Goal: Task Accomplishment & Management: Complete application form

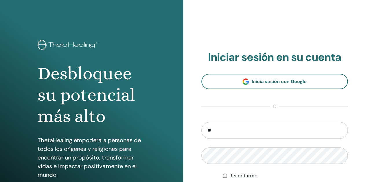
type input "**********"
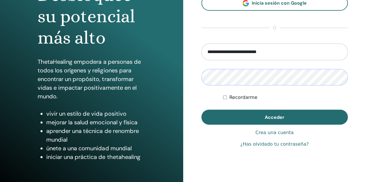
scroll to position [81, 0]
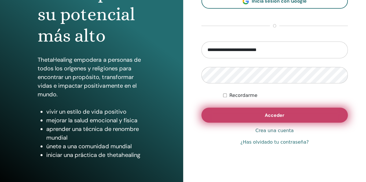
click at [266, 117] on span "Acceder" at bounding box center [275, 115] width 20 height 6
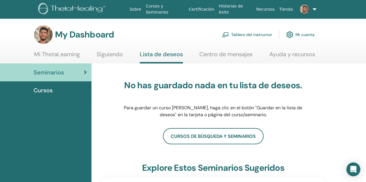
click at [258, 34] on link "Tablero del instructor" at bounding box center [247, 34] width 50 height 13
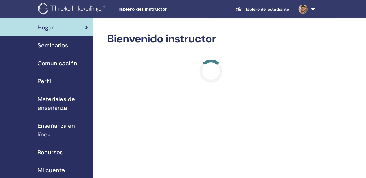
click at [66, 46] on span "Seminarios" at bounding box center [53, 45] width 30 height 9
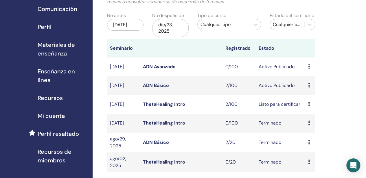
scroll to position [57, 0]
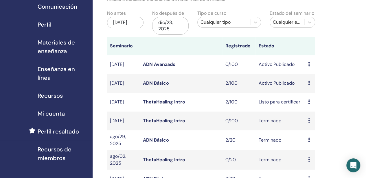
click at [156, 85] on link "ADN Básico" at bounding box center [156, 83] width 26 height 6
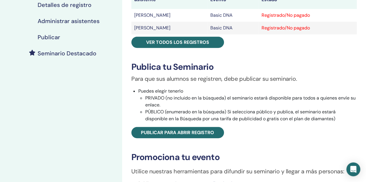
scroll to position [121, 0]
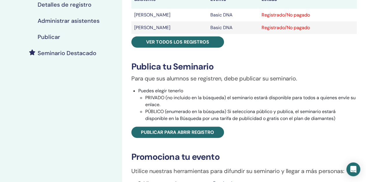
click at [62, 34] on div "Publicar" at bounding box center [61, 37] width 113 height 7
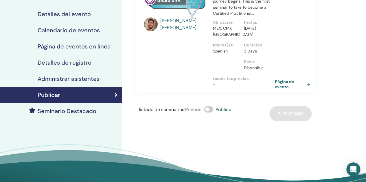
scroll to position [51, 0]
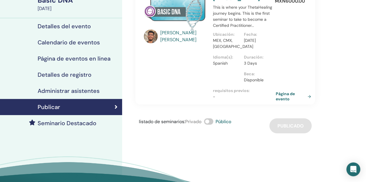
click at [276, 99] on link "Página de evento" at bounding box center [295, 96] width 38 height 10
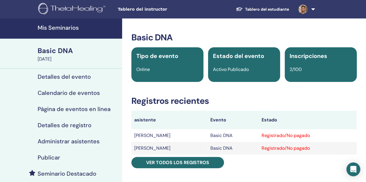
click at [49, 27] on h4 "Mis Seminarios" at bounding box center [78, 27] width 81 height 7
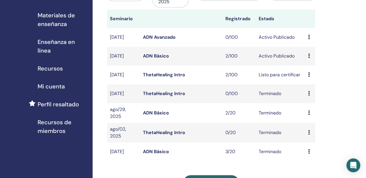
scroll to position [86, 0]
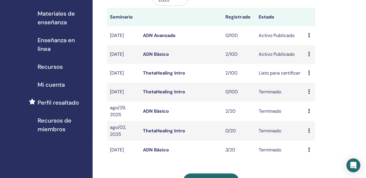
click at [155, 73] on link "ThetaHealing Intro" at bounding box center [164, 73] width 42 height 6
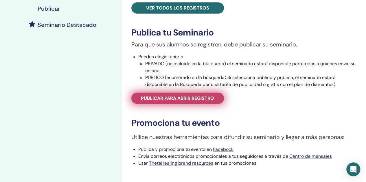
scroll to position [168, 0]
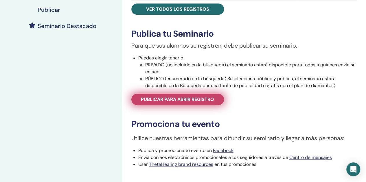
click at [195, 99] on span "Publicar para abrir registro" at bounding box center [177, 100] width 73 height 6
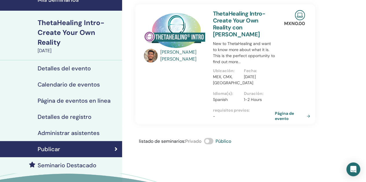
scroll to position [22, 0]
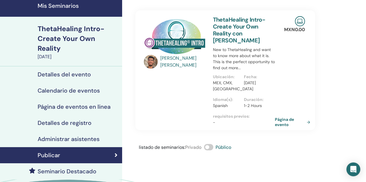
click at [66, 120] on h4 "Detalles de registro" at bounding box center [65, 123] width 54 height 7
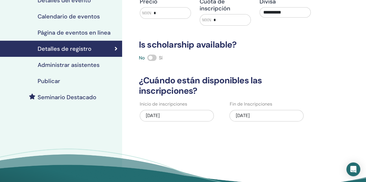
scroll to position [125, 0]
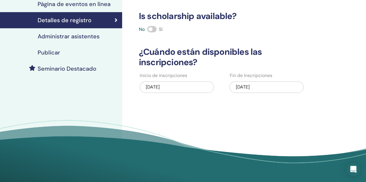
click at [265, 90] on div "09/21/2025" at bounding box center [266, 88] width 74 height 12
click at [246, 84] on div "09/21/2025" at bounding box center [266, 88] width 74 height 12
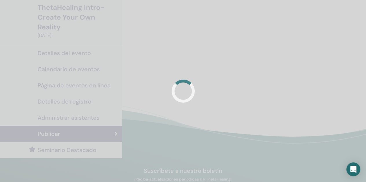
scroll to position [22, 0]
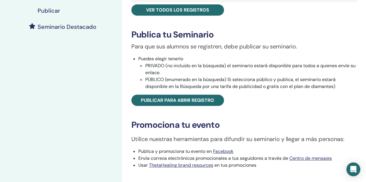
scroll to position [168, 0]
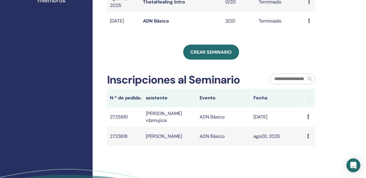
scroll to position [214, 0]
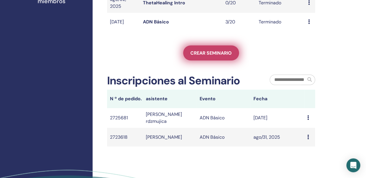
click at [204, 54] on span "Crear seminario" at bounding box center [210, 53] width 41 height 6
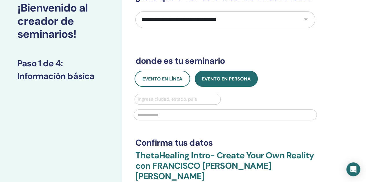
scroll to position [40, 0]
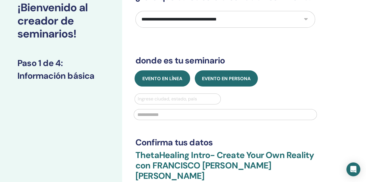
click at [165, 81] on span "Evento en línea" at bounding box center [162, 79] width 40 height 6
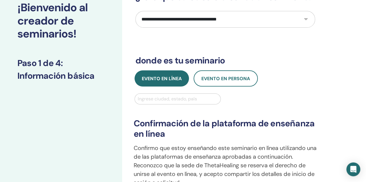
click at [179, 98] on div at bounding box center [178, 99] width 80 height 8
type input "****"
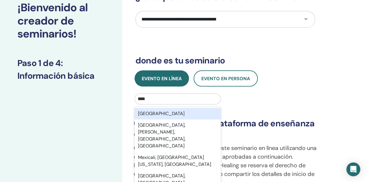
click at [180, 116] on div "Mexico" at bounding box center [177, 114] width 86 height 12
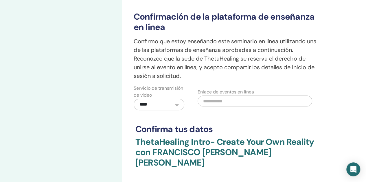
scroll to position [148, 0]
click at [219, 104] on input "text" at bounding box center [254, 100] width 114 height 11
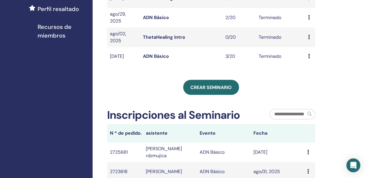
scroll to position [122, 0]
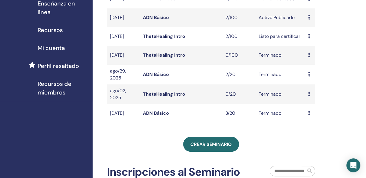
click at [179, 38] on link "ThetaHealing Intro" at bounding box center [164, 36] width 42 height 6
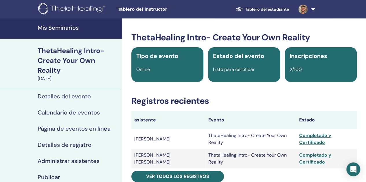
click at [72, 98] on h4 "Detalles del evento" at bounding box center [64, 96] width 53 height 7
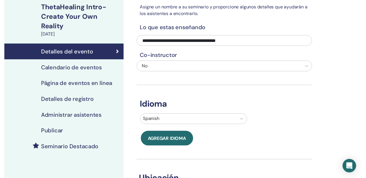
scroll to position [38, 0]
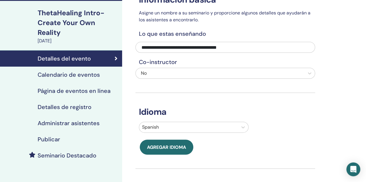
click at [79, 76] on h4 "Calendario de eventos" at bounding box center [69, 74] width 62 height 7
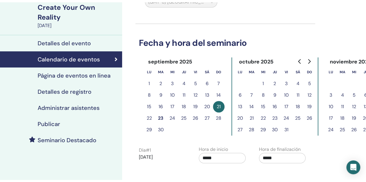
scroll to position [51, 0]
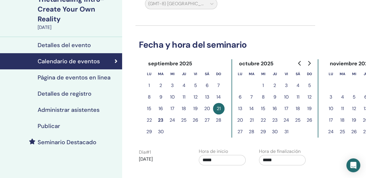
click at [74, 75] on h4 "Página de eventos en línea" at bounding box center [74, 77] width 73 height 7
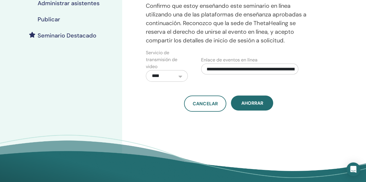
scroll to position [157, 0]
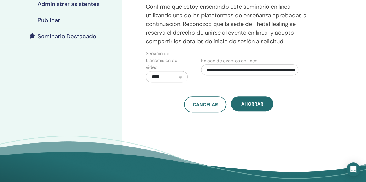
click at [252, 75] on input "**********" at bounding box center [249, 69] width 97 height 11
click at [178, 55] on div "**********" at bounding box center [228, 14] width 173 height 197
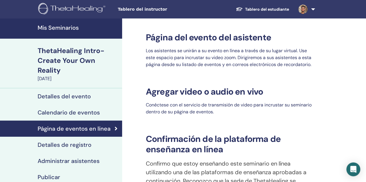
click at [46, 28] on h4 "Mis Seminarios" at bounding box center [78, 27] width 81 height 7
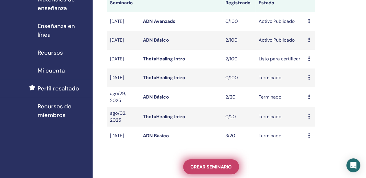
scroll to position [100, 0]
click at [210, 171] on link "Crear seminario" at bounding box center [211, 166] width 56 height 15
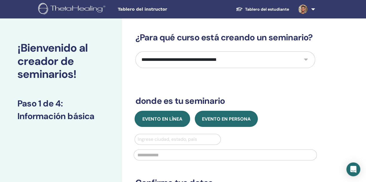
click at [171, 120] on span "Evento en línea" at bounding box center [162, 119] width 40 height 6
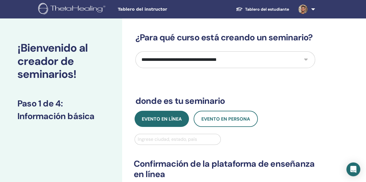
click at [181, 138] on div at bounding box center [178, 140] width 80 height 8
type input "******"
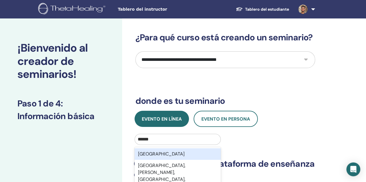
click at [192, 154] on div "México" at bounding box center [177, 155] width 86 height 12
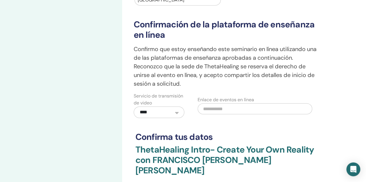
scroll to position [140, 0]
click at [224, 110] on input "text" at bounding box center [254, 108] width 114 height 11
paste input "**********"
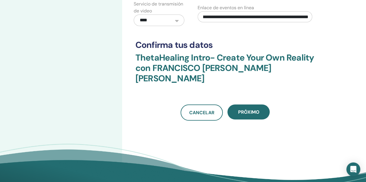
scroll to position [260, 0]
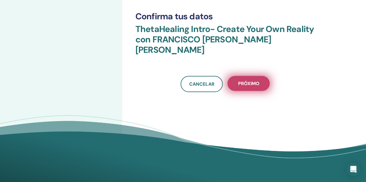
type input "**********"
click at [254, 83] on span "próximo" at bounding box center [248, 84] width 21 height 6
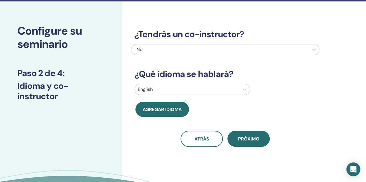
scroll to position [1, 0]
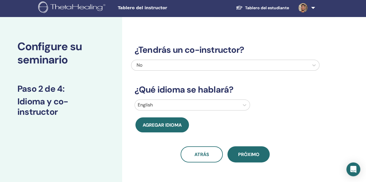
click at [223, 62] on div "No" at bounding box center [206, 65] width 141 height 7
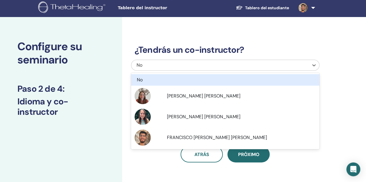
click at [223, 62] on div "No" at bounding box center [206, 65] width 141 height 7
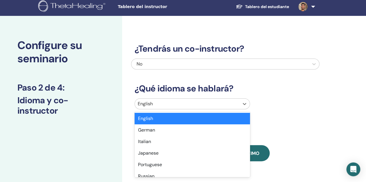
click at [180, 107] on div "English" at bounding box center [187, 104] width 104 height 10
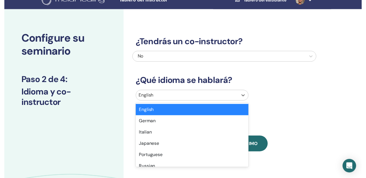
scroll to position [21, 0]
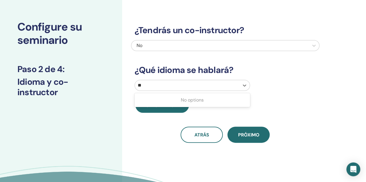
type input "*"
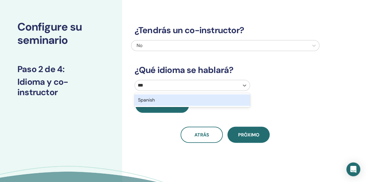
type input "****"
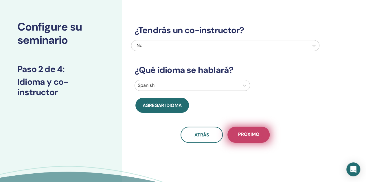
click at [255, 134] on span "próximo" at bounding box center [248, 135] width 21 height 7
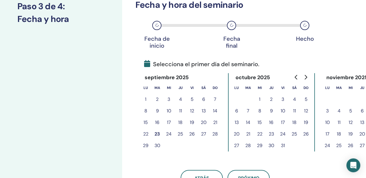
scroll to position [86, 0]
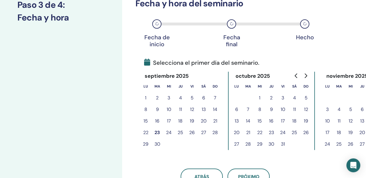
click at [284, 109] on button "10" at bounding box center [283, 110] width 12 height 12
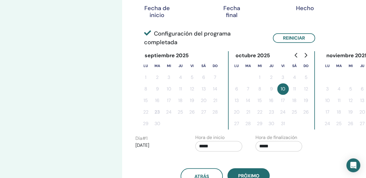
scroll to position [119, 0]
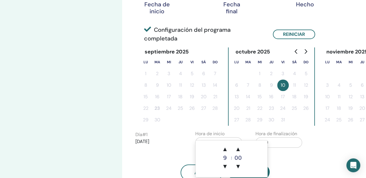
drag, startPoint x: 216, startPoint y: 134, endPoint x: 193, endPoint y: 136, distance: 23.8
click at [193, 136] on div "Hora de inicio *****" at bounding box center [221, 140] width 60 height 20
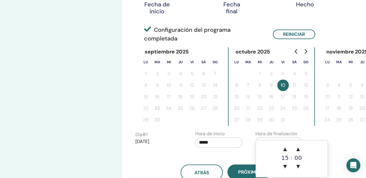
click at [276, 137] on input "*****" at bounding box center [278, 142] width 47 height 10
click at [262, 137] on input "*****" at bounding box center [278, 142] width 47 height 10
drag, startPoint x: 282, startPoint y: 136, endPoint x: 252, endPoint y: 137, distance: 29.8
click at [252, 137] on div "Hora de finalización *****" at bounding box center [281, 140] width 60 height 20
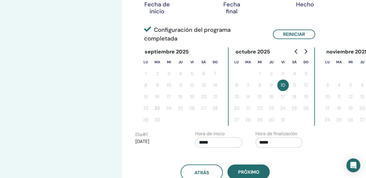
click at [254, 137] on div "Hora de finalización *****" at bounding box center [281, 140] width 60 height 20
click at [262, 137] on input "*****" at bounding box center [278, 142] width 47 height 10
click at [284, 149] on span "▲" at bounding box center [285, 149] width 12 height 12
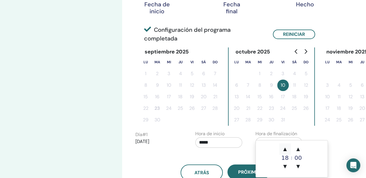
click at [284, 149] on span "▲" at bounding box center [285, 149] width 12 height 12
click at [227, 130] on div "Hora de inicio *****" at bounding box center [218, 140] width 47 height 20
click at [265, 137] on input "*****" at bounding box center [278, 142] width 47 height 10
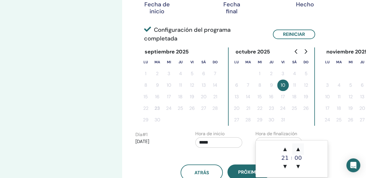
click at [298, 150] on span "▲" at bounding box center [298, 149] width 12 height 12
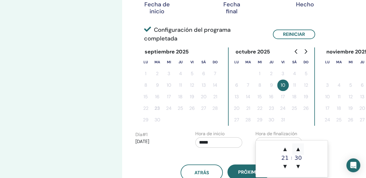
click at [298, 150] on span "▲" at bounding box center [298, 149] width 12 height 12
type input "*****"
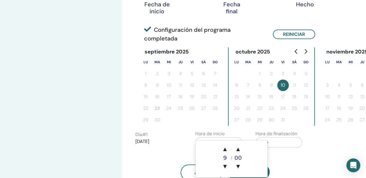
click at [225, 137] on input "*****" at bounding box center [218, 142] width 47 height 10
click at [226, 148] on span "▲" at bounding box center [225, 149] width 12 height 12
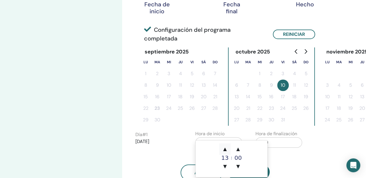
click at [226, 148] on span "▲" at bounding box center [225, 149] width 12 height 12
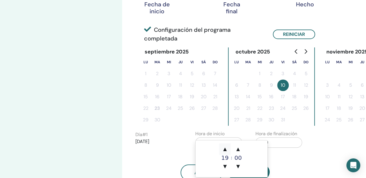
click at [226, 148] on span "▲" at bounding box center [225, 149] width 12 height 12
type input "*****"
click at [302, 164] on div "atrás próximo" at bounding box center [225, 172] width 188 height 16
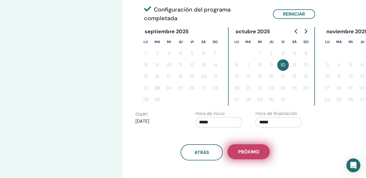
click at [247, 149] on span "próximo" at bounding box center [248, 152] width 21 height 6
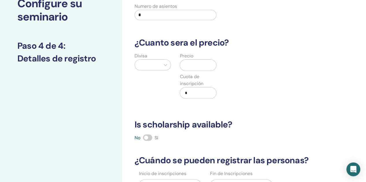
scroll to position [0, 0]
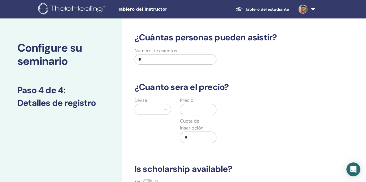
click at [178, 54] on div "Numero de asientos *" at bounding box center [175, 57] width 82 height 21
click at [182, 58] on input "*" at bounding box center [175, 59] width 82 height 10
type input "***"
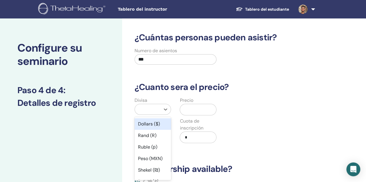
click at [143, 108] on div at bounding box center [148, 110] width 20 height 8
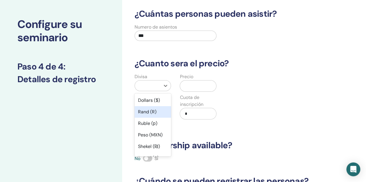
scroll to position [24, 0]
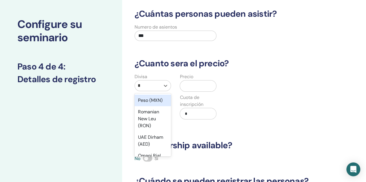
type input "**"
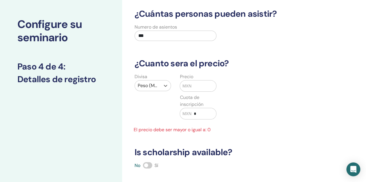
click at [197, 84] on input "text" at bounding box center [203, 86] width 25 height 11
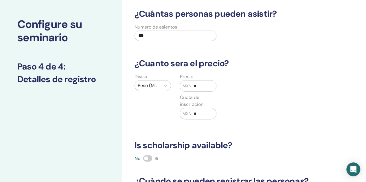
type input "*"
click at [244, 110] on div "Divisa Peso (MXN) Precio MXN * Cuota de inscripción MXN *" at bounding box center [221, 99] width 188 height 53
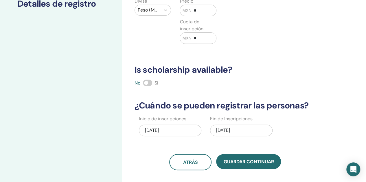
scroll to position [100, 0]
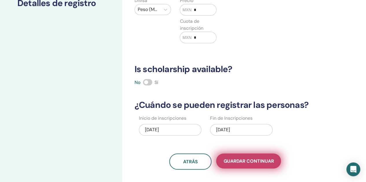
click at [261, 158] on span "Guardar Continuar" at bounding box center [248, 161] width 50 height 6
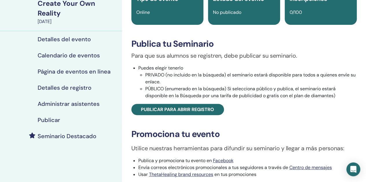
scroll to position [58, 0]
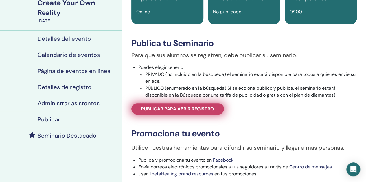
click at [203, 107] on span "Publicar para abrir registro" at bounding box center [177, 109] width 73 height 6
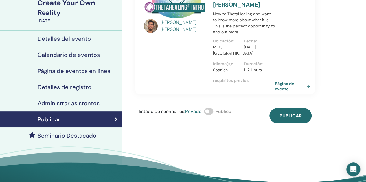
scroll to position [66, 0]
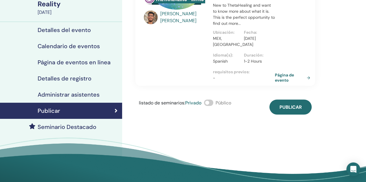
click at [209, 106] on span at bounding box center [208, 103] width 9 height 6
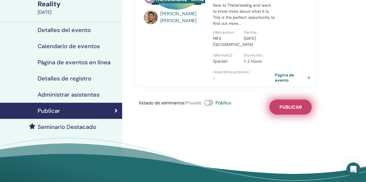
click at [286, 110] on span "Publicar" at bounding box center [290, 107] width 22 height 6
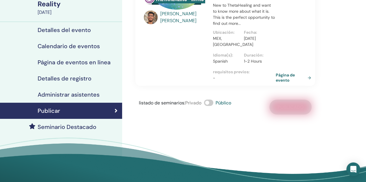
click at [293, 83] on link "Página de evento" at bounding box center [295, 78] width 38 height 10
